Goal: Task Accomplishment & Management: Manage account settings

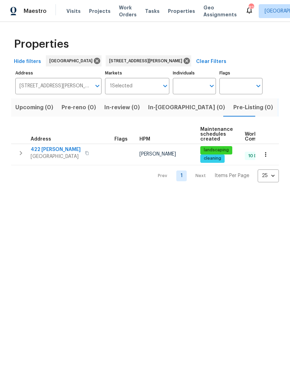
scroll to position [1, 0]
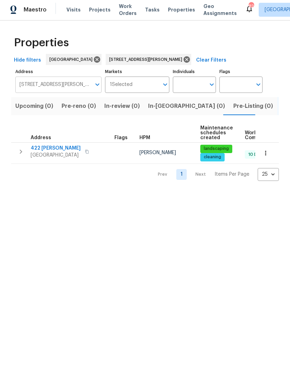
click at [66, 84] on input "[STREET_ADDRESS][PERSON_NAME]" at bounding box center [53, 86] width 76 height 16
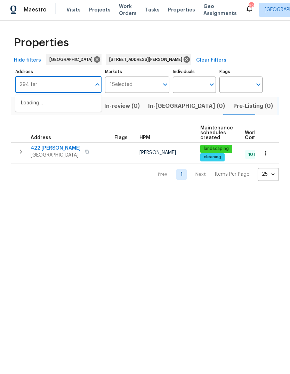
type input "294 farm"
click at [66, 102] on li "[STREET_ADDRESS]" at bounding box center [58, 104] width 86 height 11
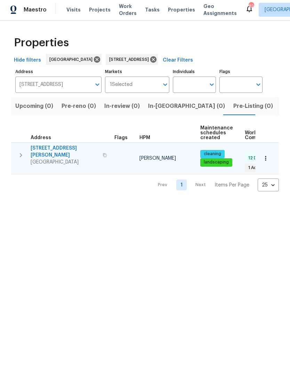
click at [18, 152] on icon "button" at bounding box center [21, 156] width 8 height 8
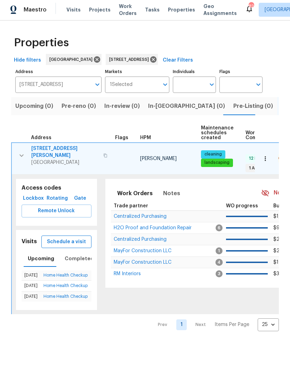
click at [71, 239] on span "Schedule a visit" at bounding box center [66, 243] width 39 height 9
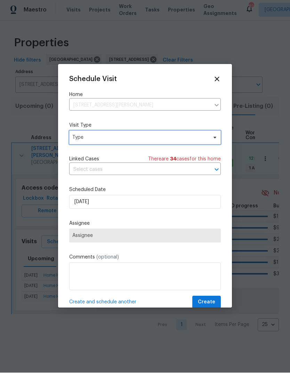
click at [128, 139] on span "Type" at bounding box center [139, 138] width 135 height 7
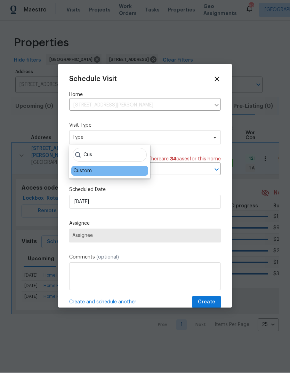
type input "Cus"
click at [86, 172] on div "Custom" at bounding box center [82, 172] width 18 height 7
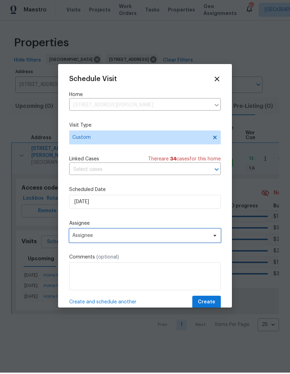
click at [114, 237] on span "Assignee" at bounding box center [140, 237] width 136 height 6
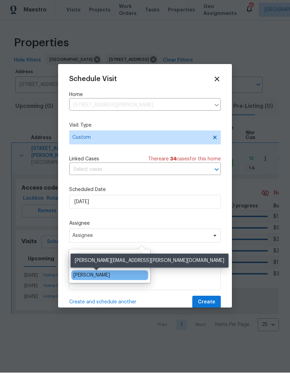
type input "Gou"
click at [104, 274] on div "[PERSON_NAME]" at bounding box center [91, 276] width 37 height 7
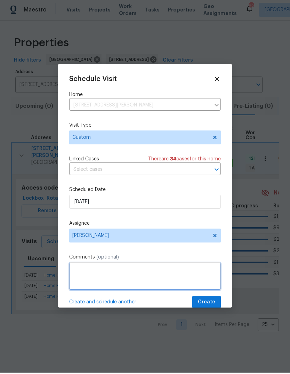
click at [112, 279] on textarea at bounding box center [145, 278] width 152 height 28
type textarea "Poor listing feedback"
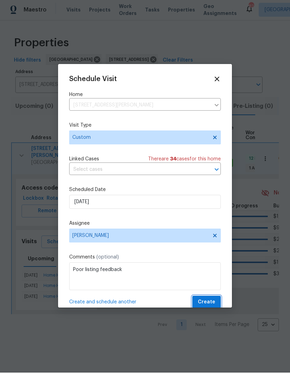
click at [214, 300] on span "Create" at bounding box center [206, 303] width 17 height 9
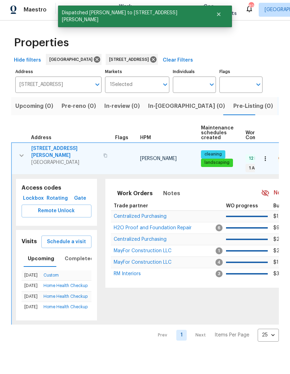
click at [104, 155] on icon "button" at bounding box center [105, 157] width 3 height 4
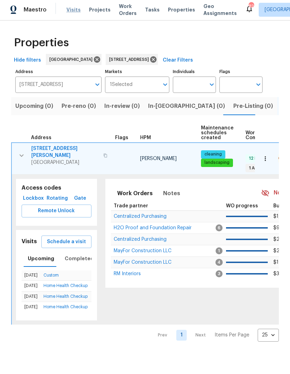
click at [70, 11] on span "Visits" at bounding box center [73, 11] width 14 height 7
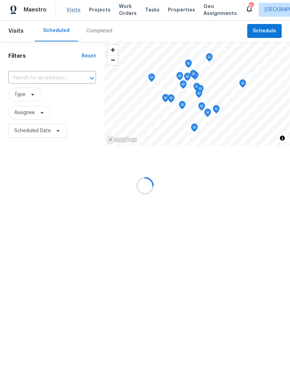
scroll to position [1, 0]
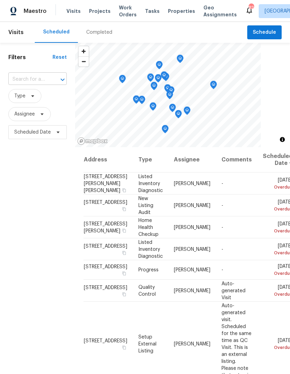
click at [47, 82] on input "text" at bounding box center [27, 79] width 39 height 11
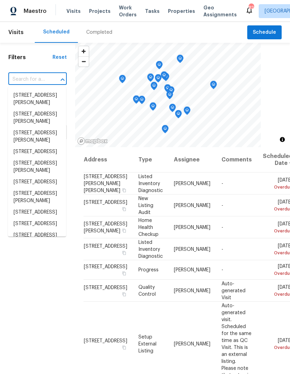
click at [46, 78] on input "text" at bounding box center [27, 79] width 39 height 11
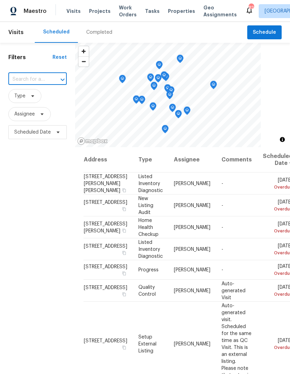
paste input "[STREET_ADDRESS]"
type input "[STREET_ADDRESS]"
click at [37, 100] on li "[STREET_ADDRESS][PERSON_NAME]" at bounding box center [37, 99] width 58 height 19
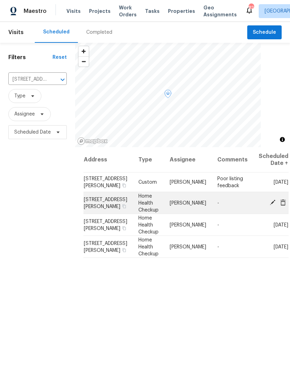
click at [280, 206] on span at bounding box center [283, 202] width 10 height 6
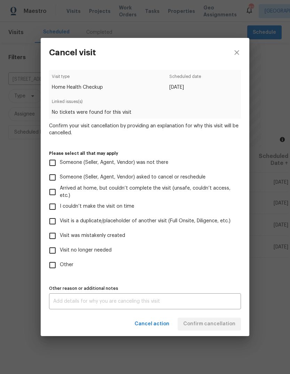
click at [60, 259] on label "Other" at bounding box center [140, 265] width 190 height 15
click at [60, 259] on input "Other" at bounding box center [52, 265] width 15 height 15
checkbox input "true"
click at [87, 301] on textarea at bounding box center [145, 301] width 184 height 5
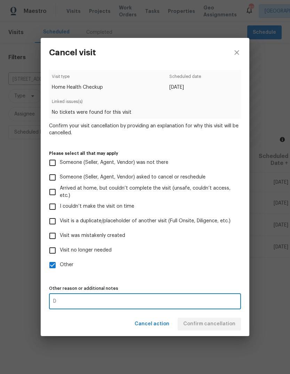
type textarea "D"
click at [189, 286] on div "Other reason or additional notes D x Other reason or additional notes" at bounding box center [145, 297] width 192 height 26
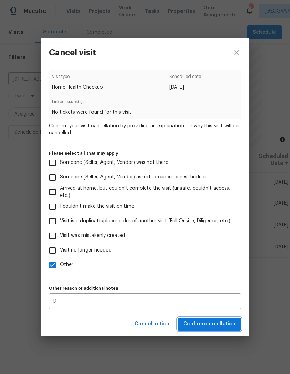
click at [222, 326] on span "Confirm cancellation" at bounding box center [209, 324] width 52 height 9
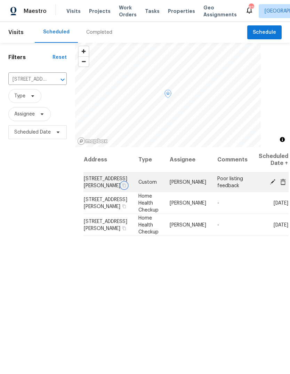
click at [122, 187] on icon "button" at bounding box center [123, 185] width 3 height 4
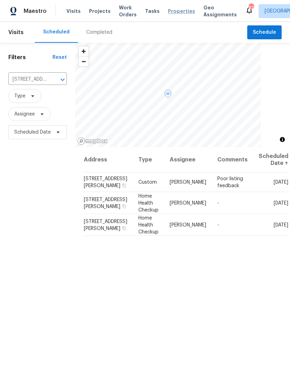
click at [173, 9] on span "Properties" at bounding box center [181, 11] width 27 height 7
